Goal: Transaction & Acquisition: Purchase product/service

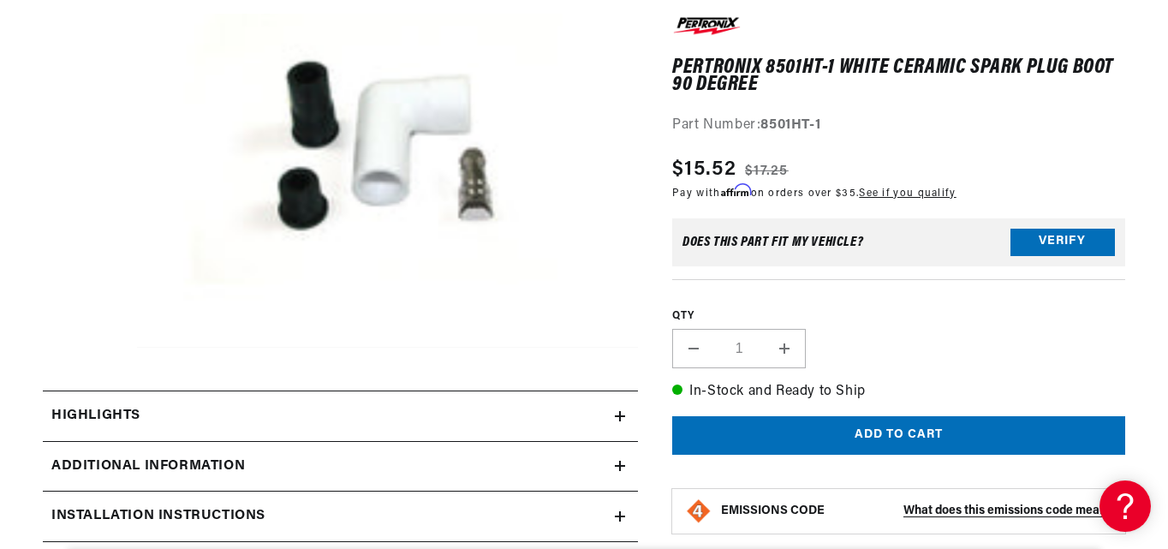
scroll to position [342, 0]
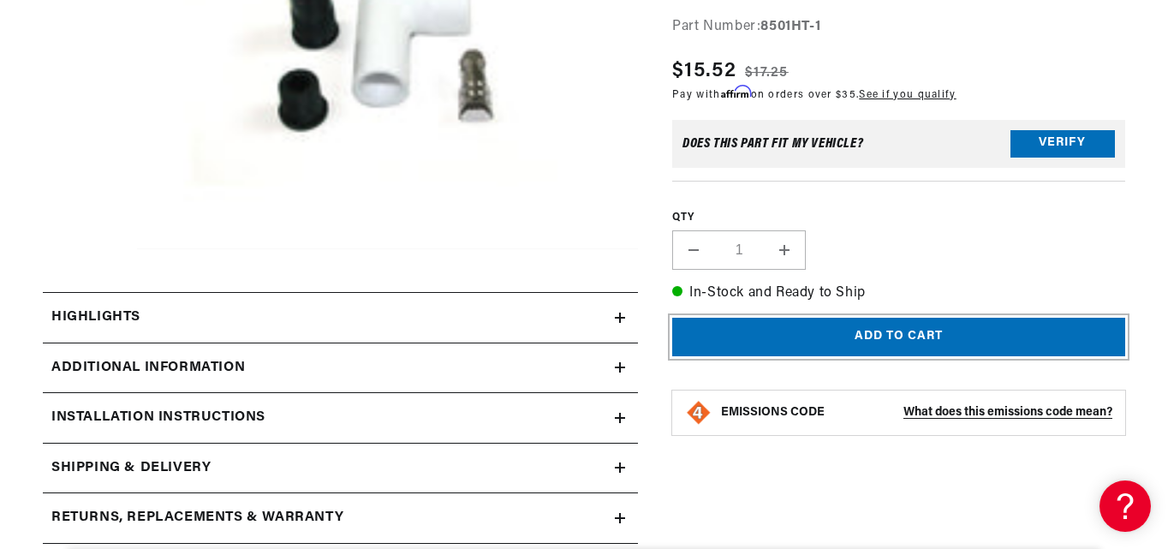
click at [860, 347] on button "Add to cart" at bounding box center [898, 337] width 453 height 39
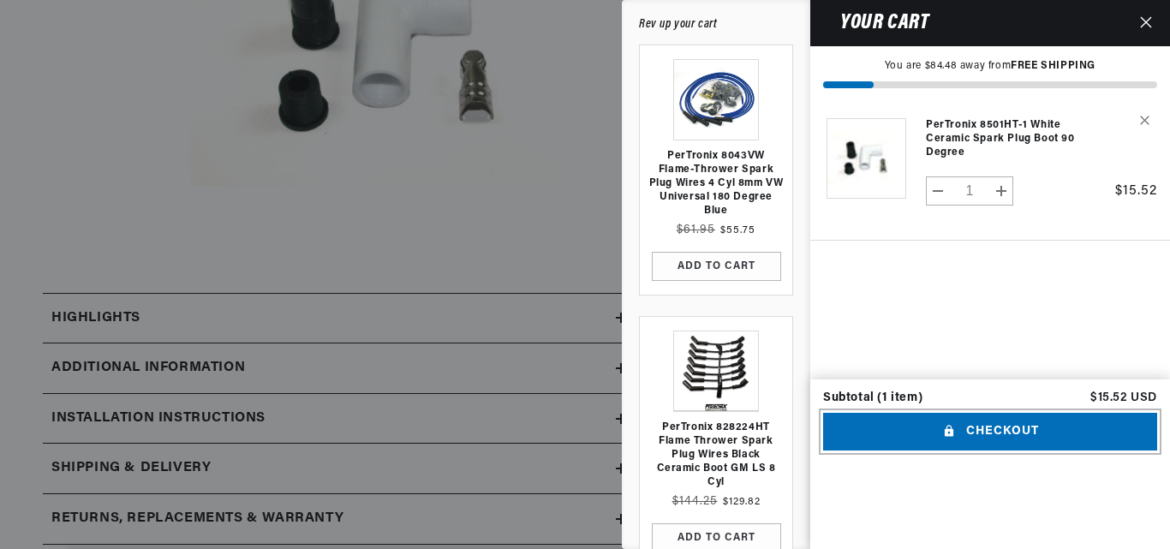
click at [973, 451] on button "Checkout" at bounding box center [990, 432] width 334 height 39
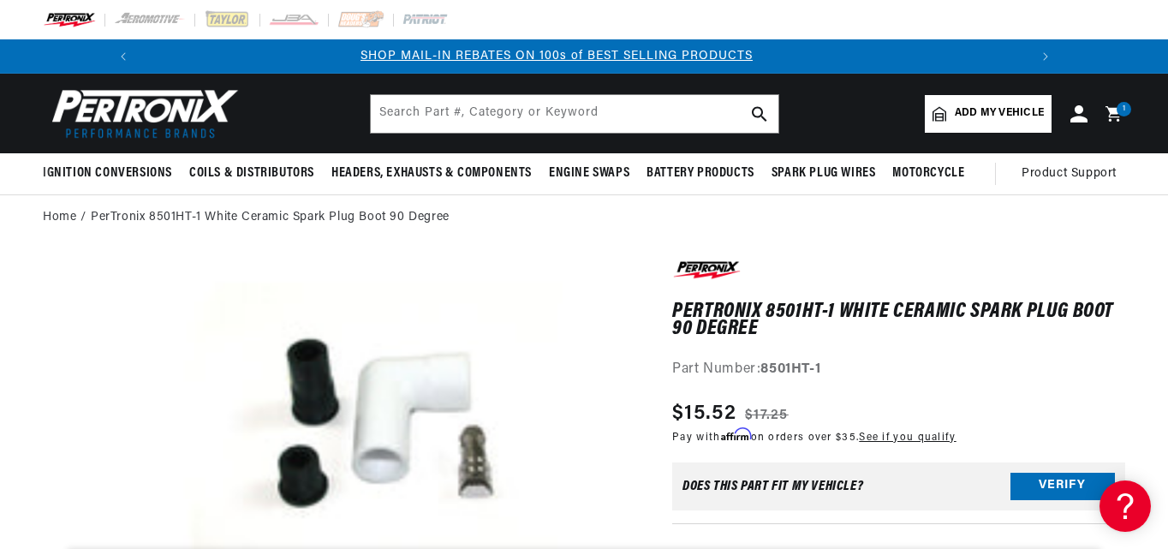
click at [1114, 102] on div "Add my vehicle MY VEHICLE S Store your vehicle in the garage Get products for y…" at bounding box center [1025, 114] width 200 height 38
click at [1115, 109] on icon at bounding box center [1112, 113] width 16 height 16
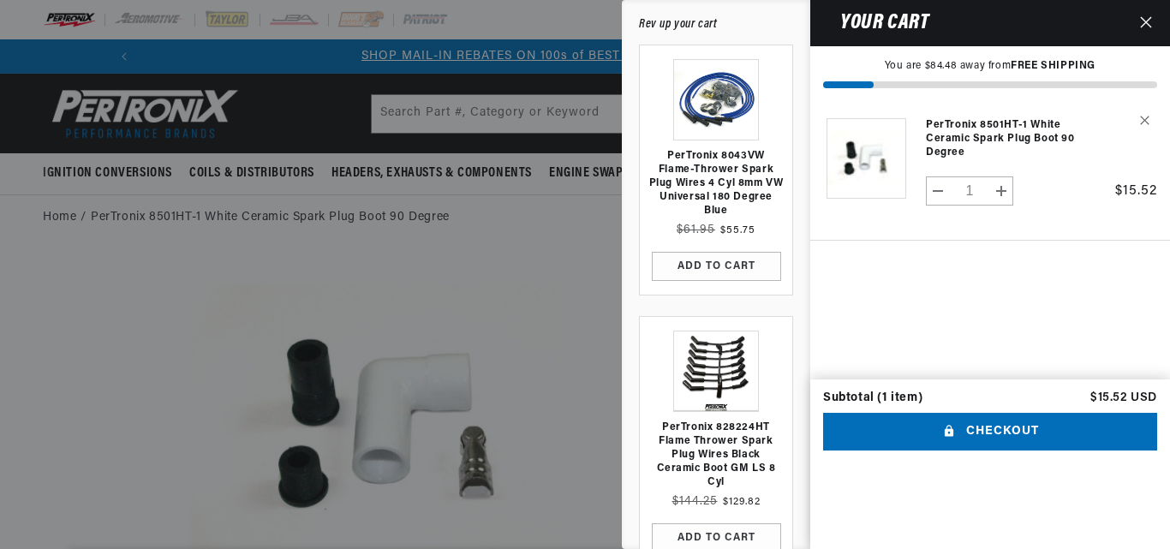
click at [940, 194] on button "Decrease quantity for PerTronix 8501HT-1 White Ceramic Spark Plug Boot 90 Degree" at bounding box center [937, 190] width 23 height 29
type input "0"
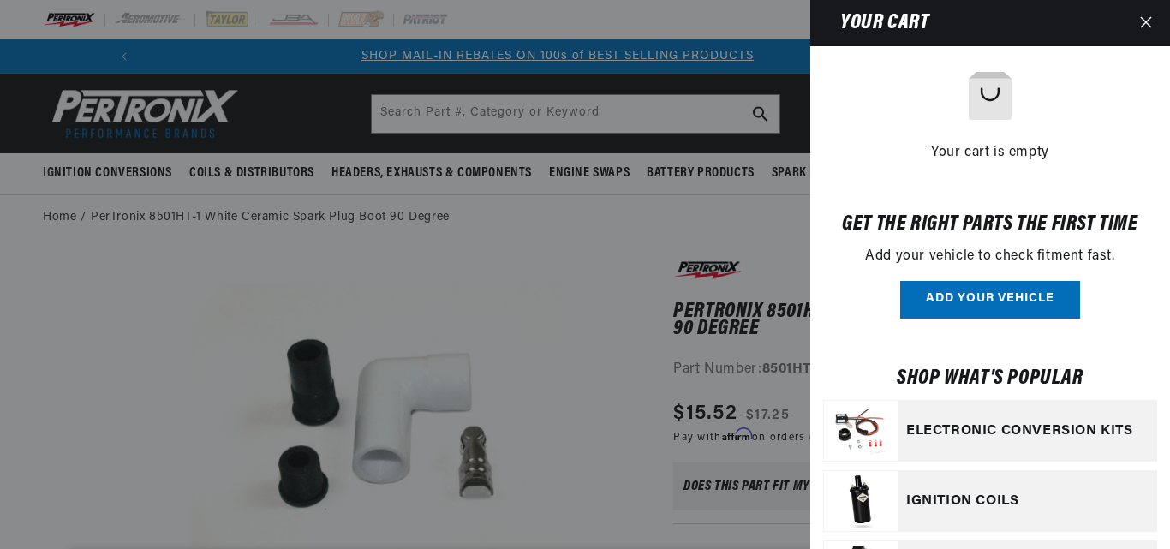
click at [1144, 19] on icon "Close" at bounding box center [1146, 22] width 12 height 12
